Goal: Find specific page/section: Find specific page/section

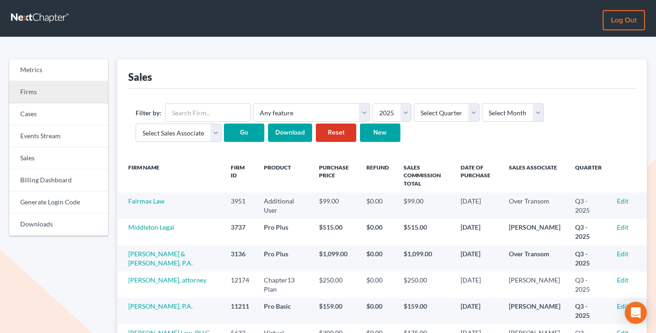
click at [27, 83] on link "Firms" at bounding box center [58, 92] width 99 height 22
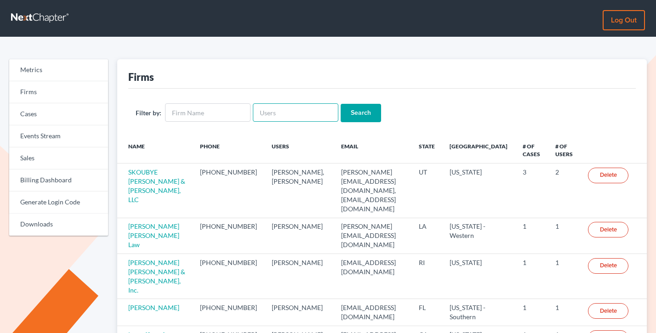
click at [275, 117] on input "text" at bounding box center [296, 112] width 86 height 18
paste input "stephanie@riddlelegalgroup.com"
type input "stephanie@riddlelegalgroup.com"
click at [341, 104] on input "Search" at bounding box center [361, 113] width 40 height 18
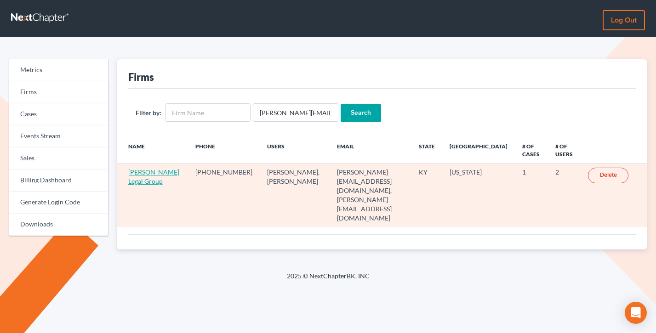
click at [140, 185] on link "Riddle Legal Group" at bounding box center [153, 176] width 51 height 17
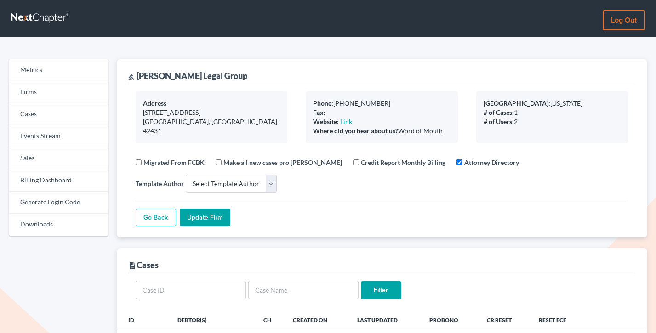
select select
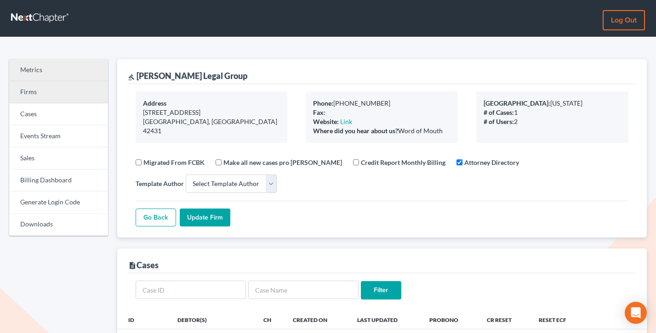
drag, startPoint x: 19, startPoint y: 80, endPoint x: 43, endPoint y: 84, distance: 24.7
click at [19, 80] on link "Metrics" at bounding box center [58, 70] width 99 height 22
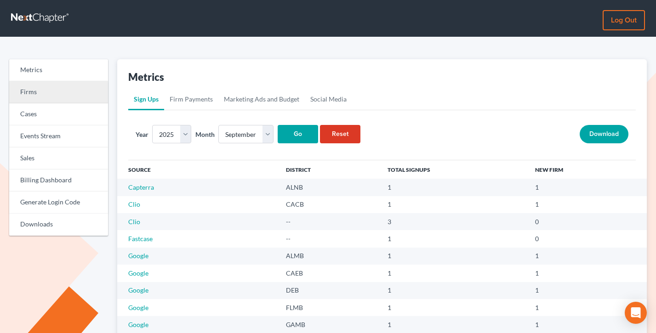
click at [77, 96] on link "Firms" at bounding box center [58, 92] width 99 height 22
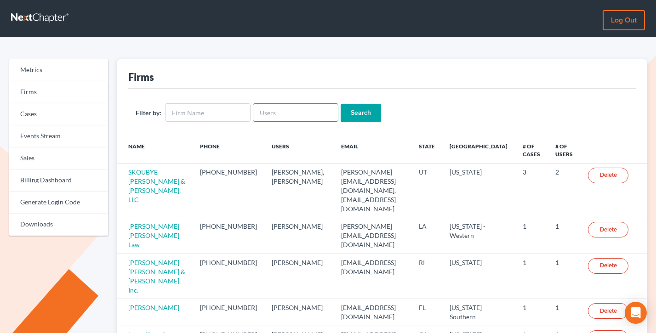
click at [288, 115] on input "text" at bounding box center [296, 112] width 86 height 18
paste input "The Bonderud Law Firm, P.A."
type input "The Bonderud Law Firm, P.A."
click at [341, 104] on input "Search" at bounding box center [361, 113] width 40 height 18
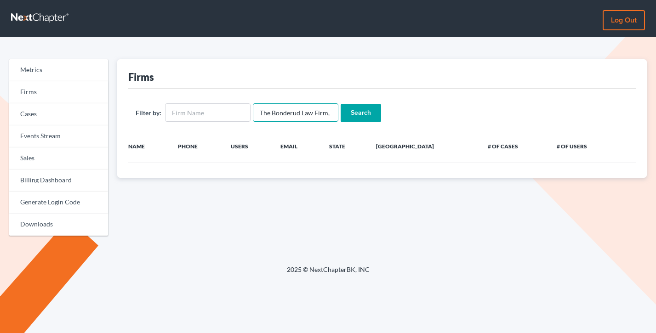
drag, startPoint x: 0, startPoint y: 0, endPoint x: 288, endPoint y: 115, distance: 309.8
click at [288, 115] on input "The Bonderud Law Firm, P.A." at bounding box center [296, 112] width 86 height 18
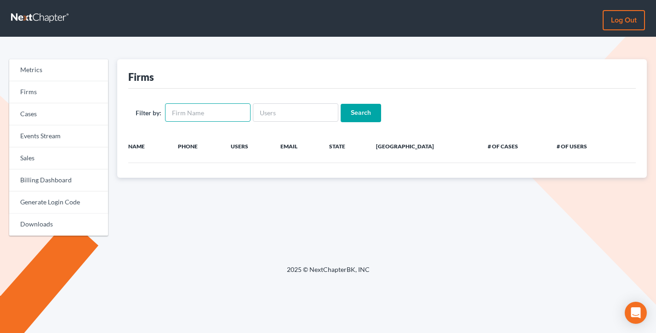
click at [207, 114] on input "text" at bounding box center [208, 112] width 86 height 18
paste input "The Bonderud Law Firm, P.A."
type input "The Bonderud Law Firm, P.A."
click at [341, 104] on input "Search" at bounding box center [361, 113] width 40 height 18
